Goal: Information Seeking & Learning: Learn about a topic

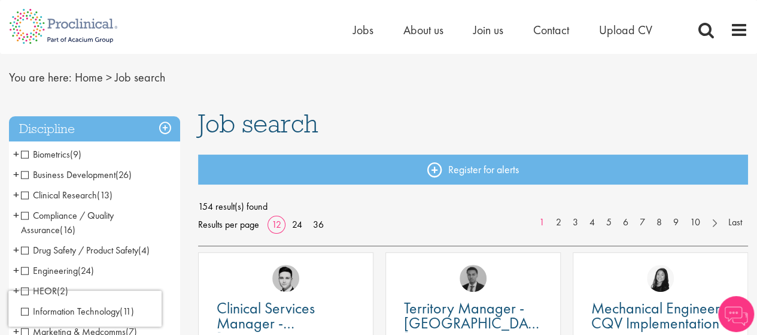
scroll to position [60, 0]
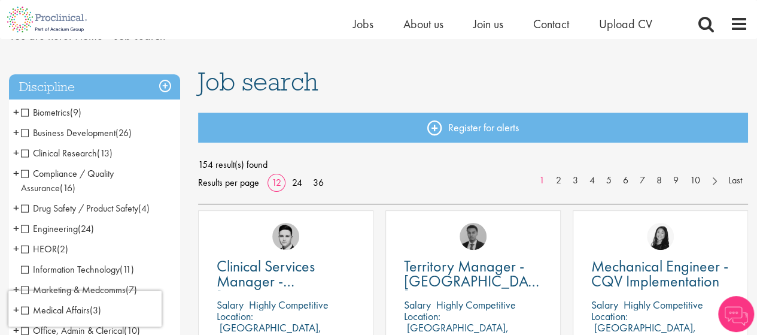
click at [30, 173] on span "Compliance / Quality Assurance" at bounding box center [67, 180] width 93 height 27
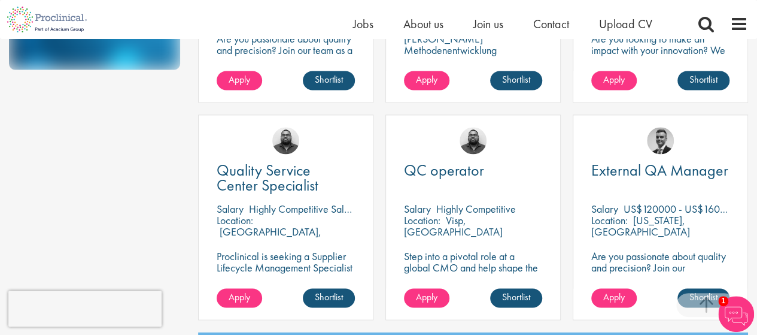
scroll to position [852, 0]
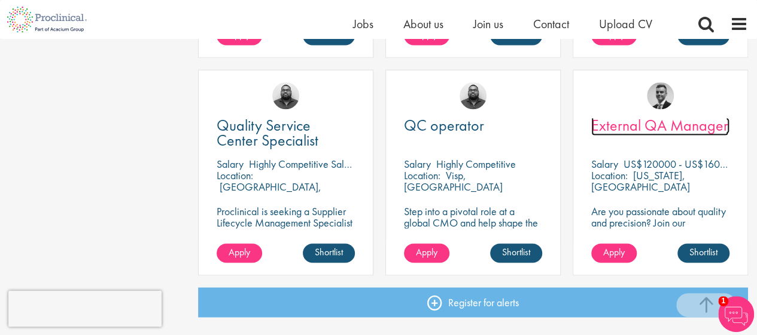
click at [665, 131] on span "External QA Manager" at bounding box center [659, 125] width 137 height 20
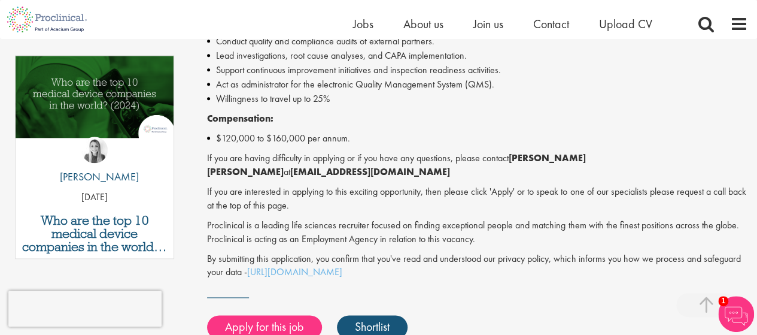
scroll to position [479, 0]
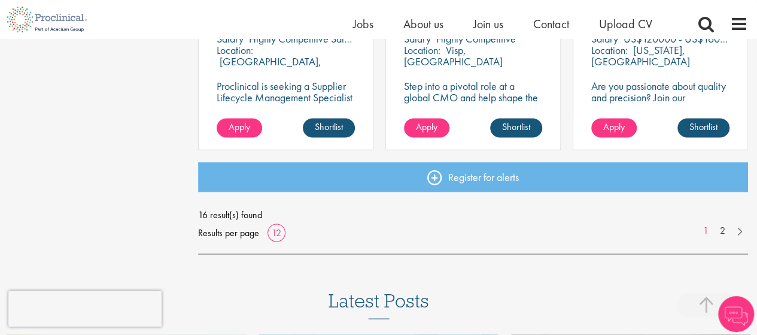
scroll to position [1033, 0]
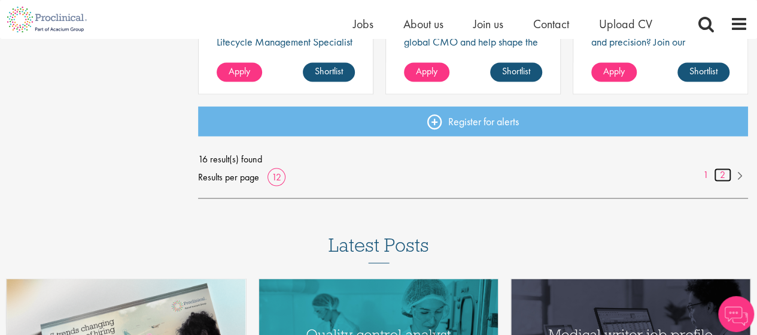
click at [720, 176] on link "2" at bounding box center [722, 175] width 17 height 14
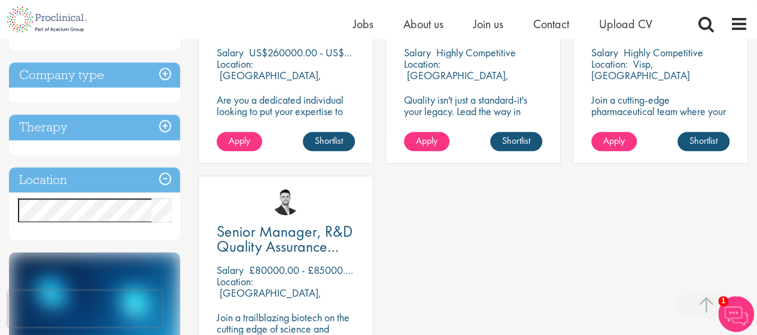
scroll to position [239, 0]
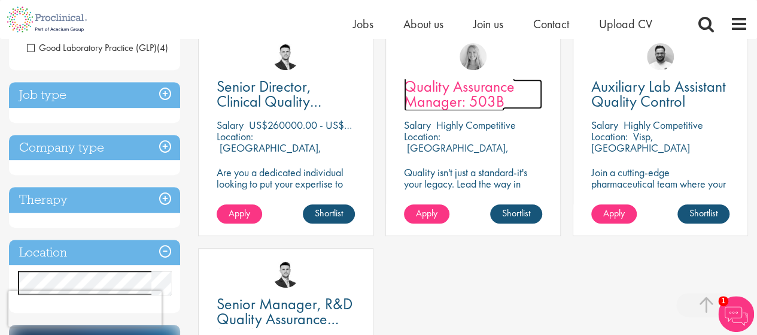
click at [451, 90] on span "Quality Assurance Manager: 503B" at bounding box center [459, 93] width 111 height 35
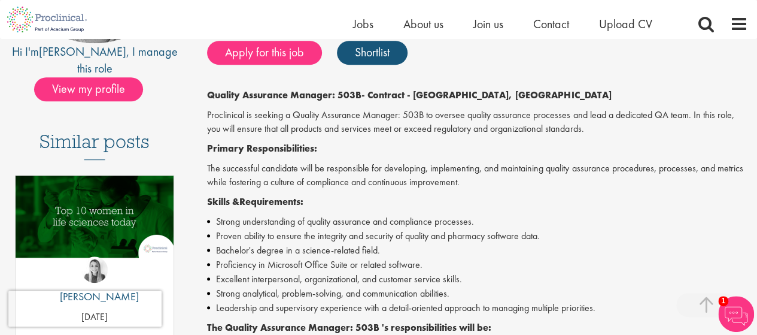
scroll to position [239, 0]
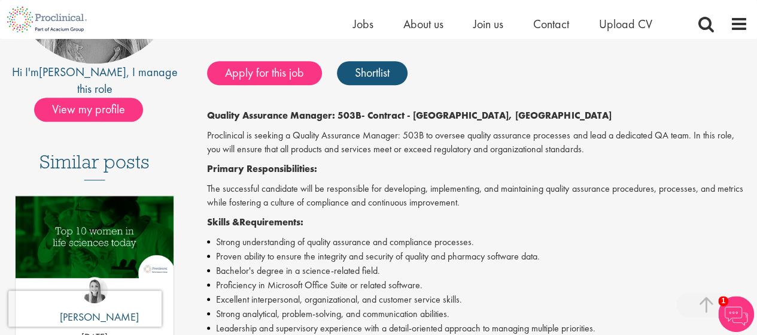
click at [421, 116] on strong "- Contract - Kennett Square, PA" at bounding box center [487, 115] width 250 height 13
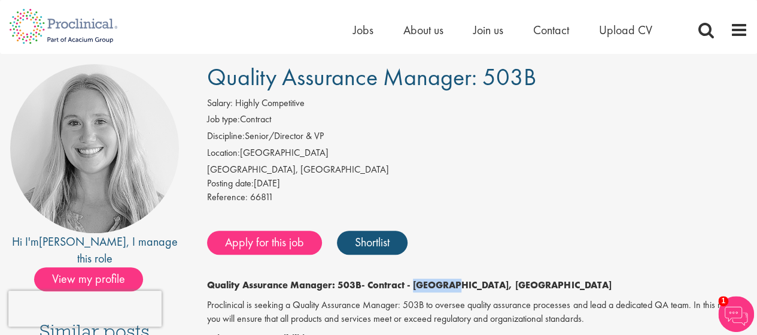
scroll to position [0, 0]
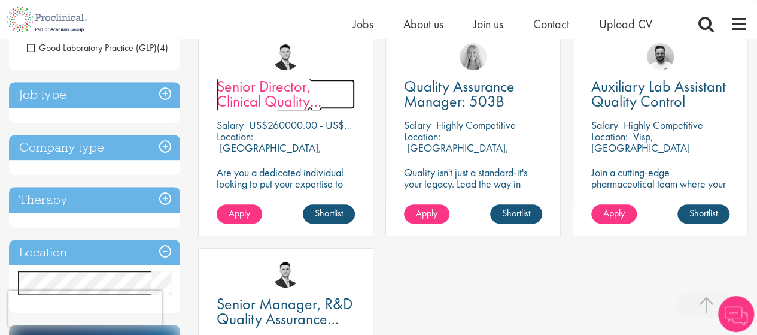
click at [261, 90] on span "Senior Director, Clinical Quality Assurance" at bounding box center [269, 101] width 105 height 50
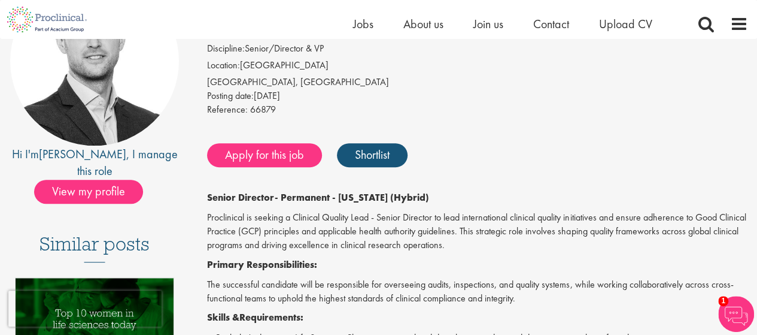
scroll to position [180, 0]
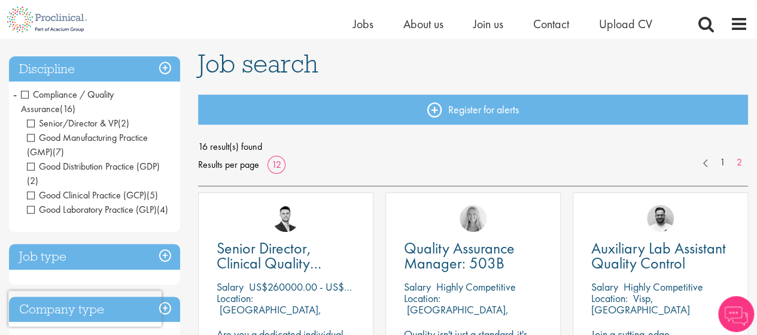
scroll to position [120, 0]
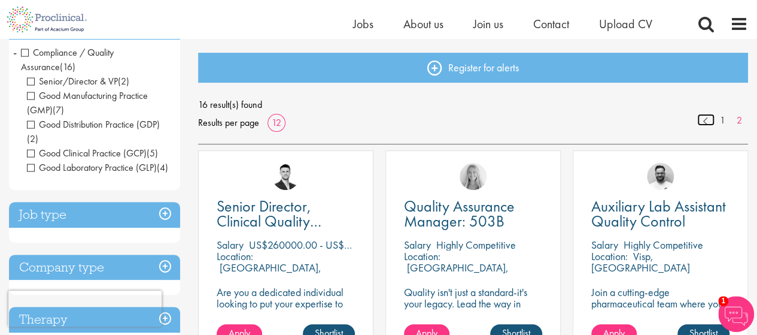
click at [708, 121] on link at bounding box center [705, 120] width 17 height 12
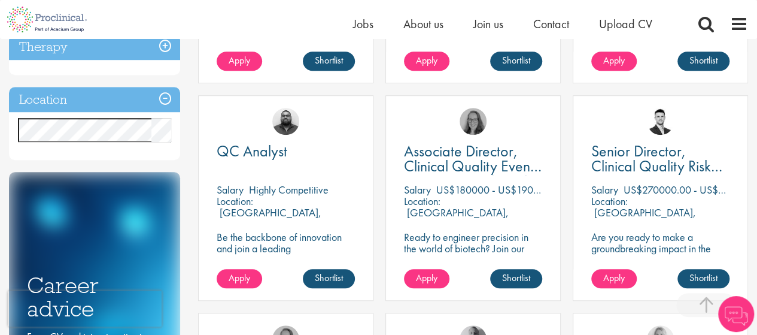
scroll to position [419, 0]
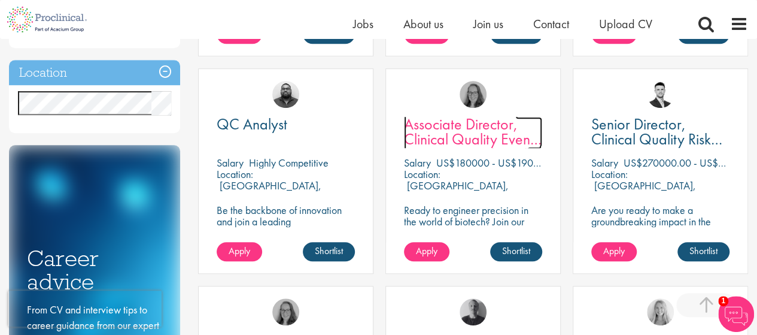
click at [430, 129] on span "Associate Director, Clinical Quality Event Management (GCP)" at bounding box center [473, 139] width 138 height 50
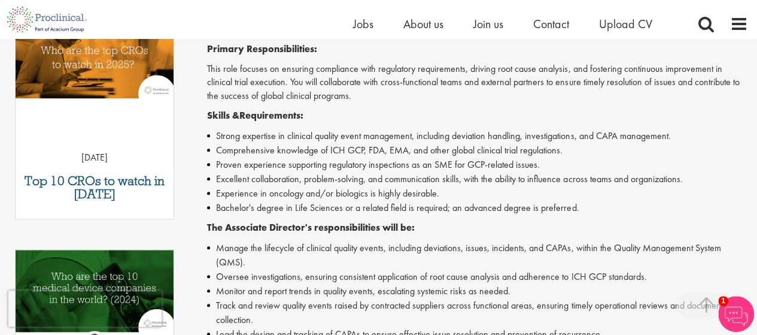
scroll to position [658, 0]
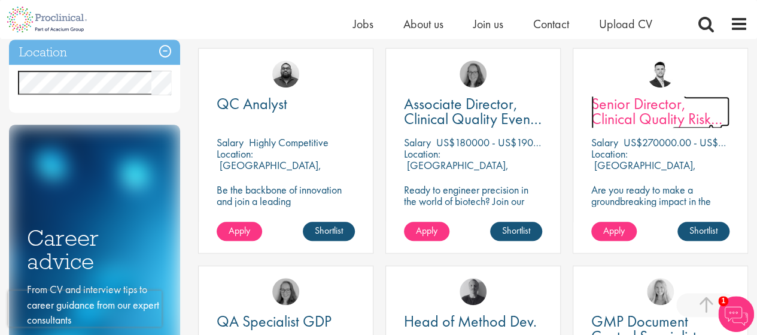
click at [635, 116] on span "Senior Director, Clinical Quality Risk Management" at bounding box center [656, 118] width 131 height 50
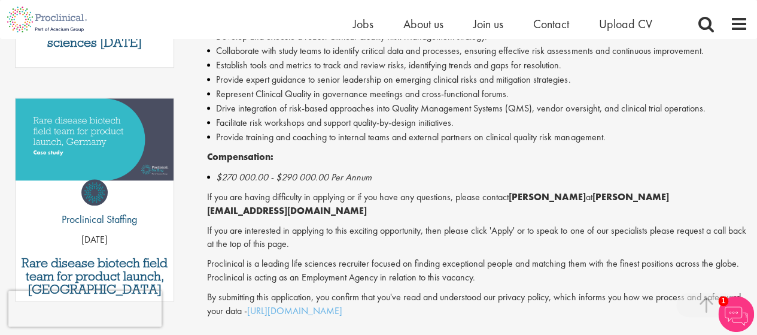
scroll to position [599, 0]
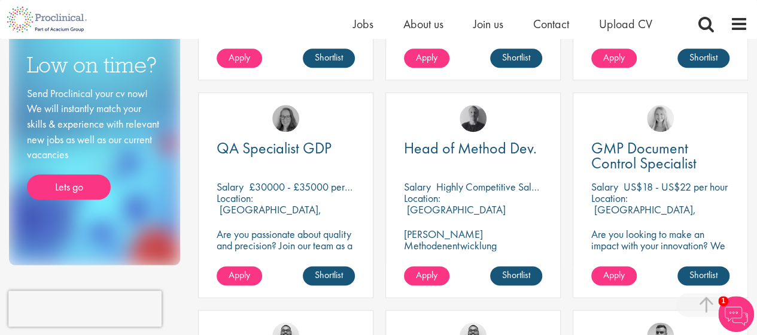
scroll to position [439, 0]
